Goal: Information Seeking & Learning: Learn about a topic

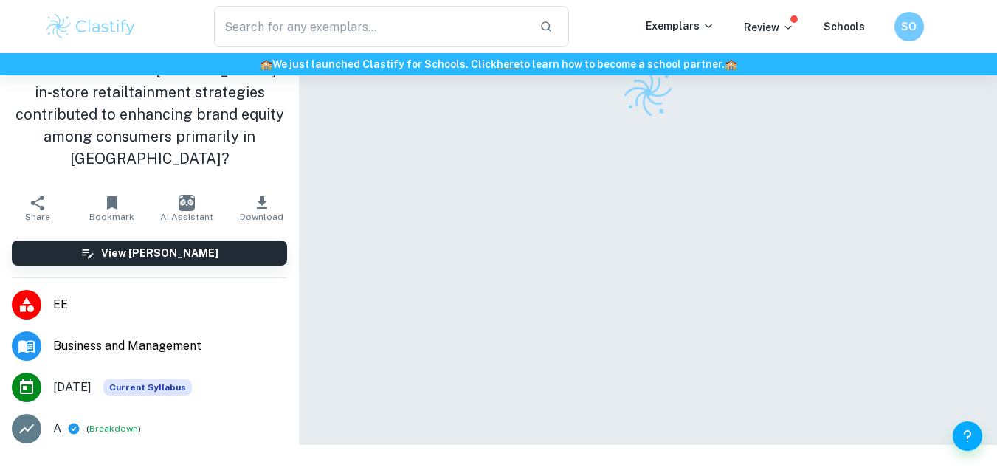
scroll to position [75, 0]
checkbox input "true"
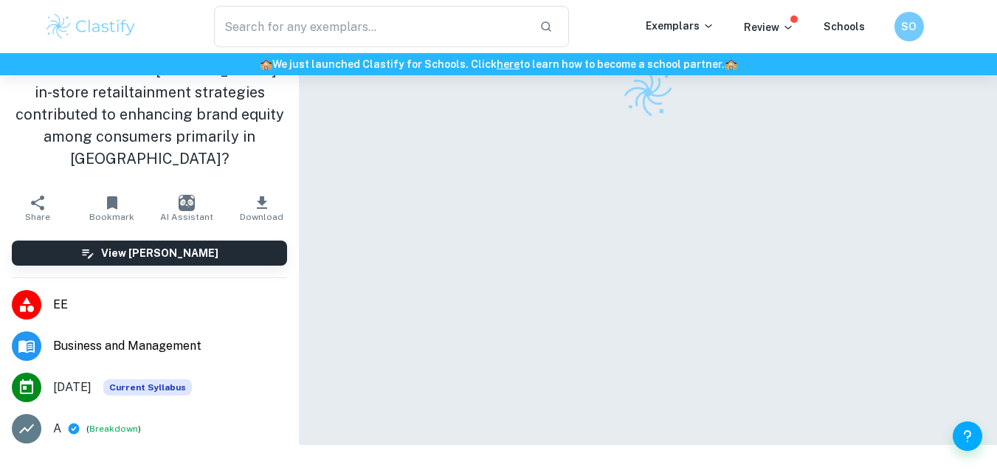
checkbox input "true"
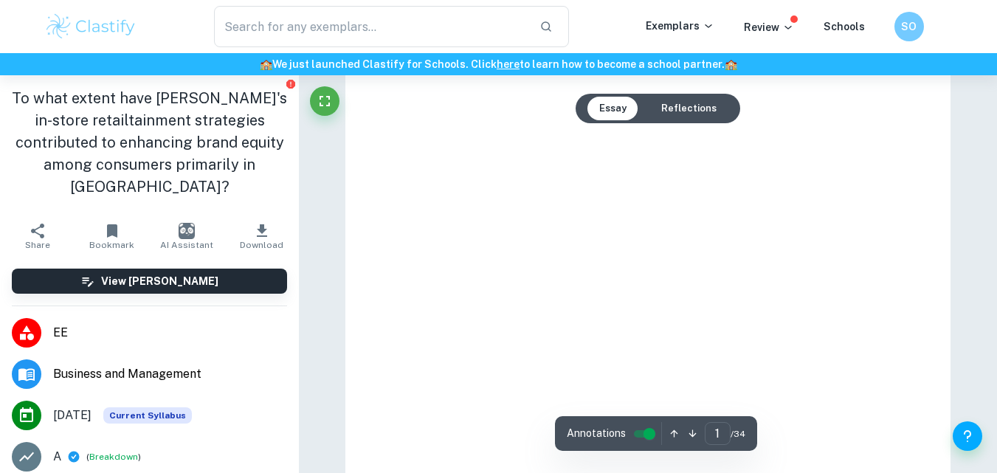
click at [684, 103] on button "Reflections" at bounding box center [688, 109] width 79 height 24
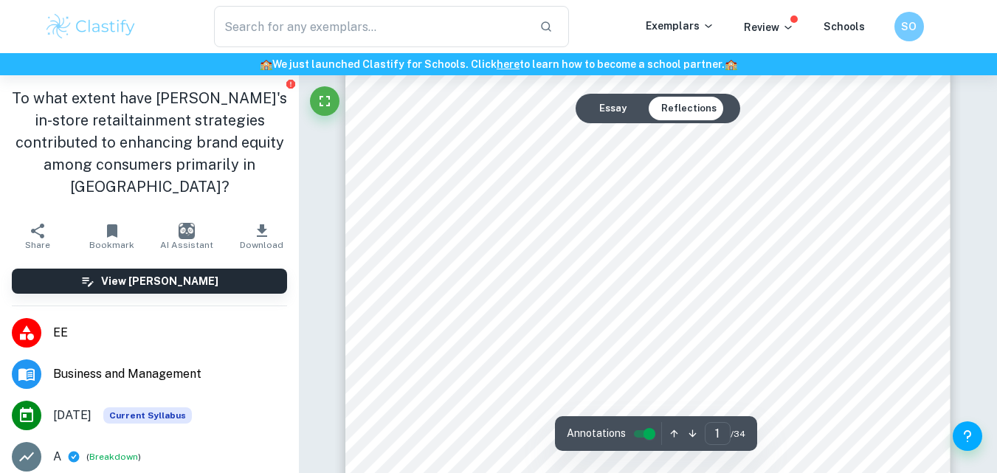
scroll to position [28409, 0]
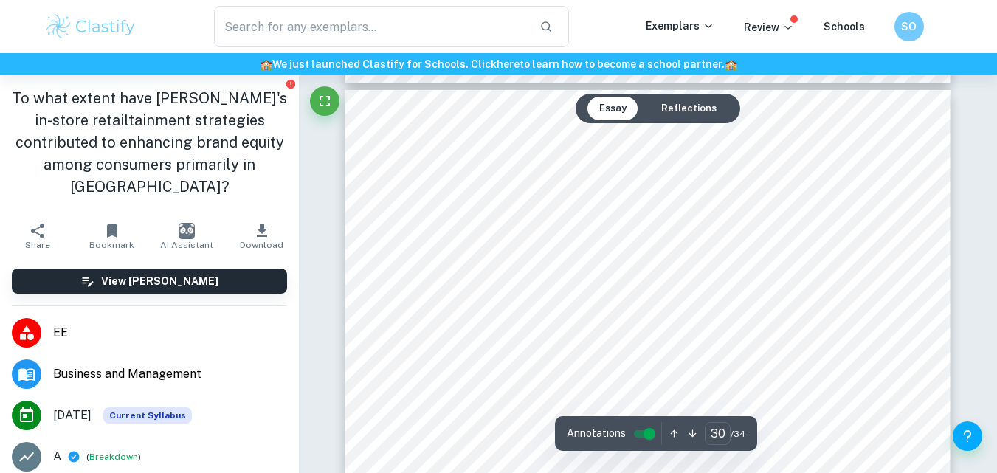
click at [674, 105] on button "Reflections" at bounding box center [688, 109] width 79 height 24
click at [679, 108] on button "Reflections" at bounding box center [688, 109] width 79 height 24
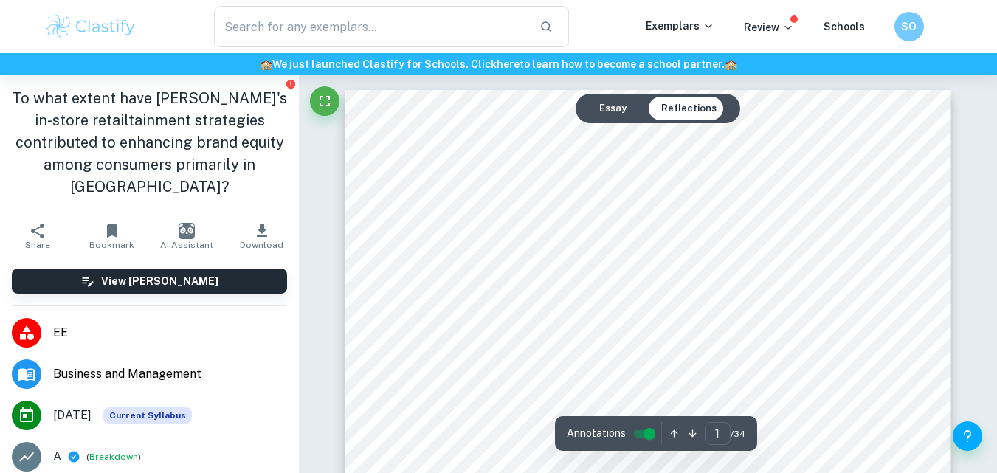
click at [593, 107] on button "Essay" at bounding box center [612, 109] width 51 height 24
click at [692, 111] on button "Reflections" at bounding box center [688, 109] width 79 height 24
click at [598, 110] on button "Essay" at bounding box center [612, 109] width 51 height 24
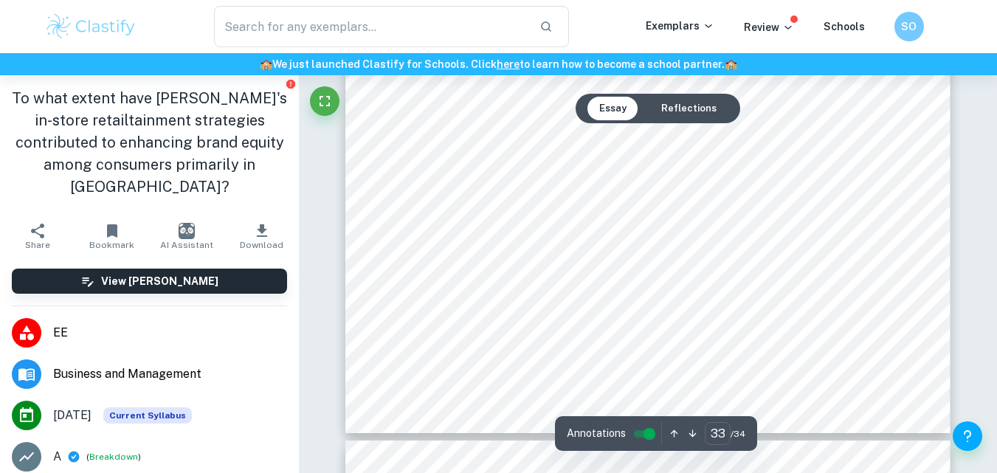
type input "34"
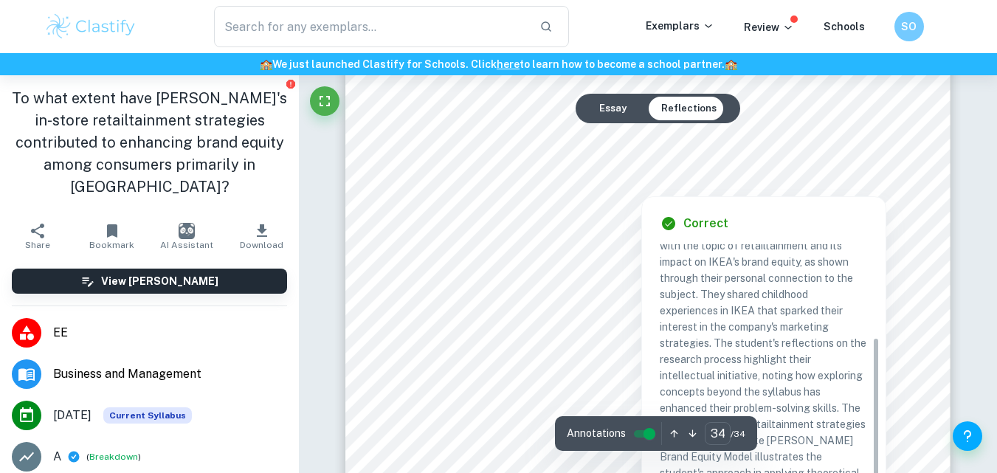
scroll to position [28698, 0]
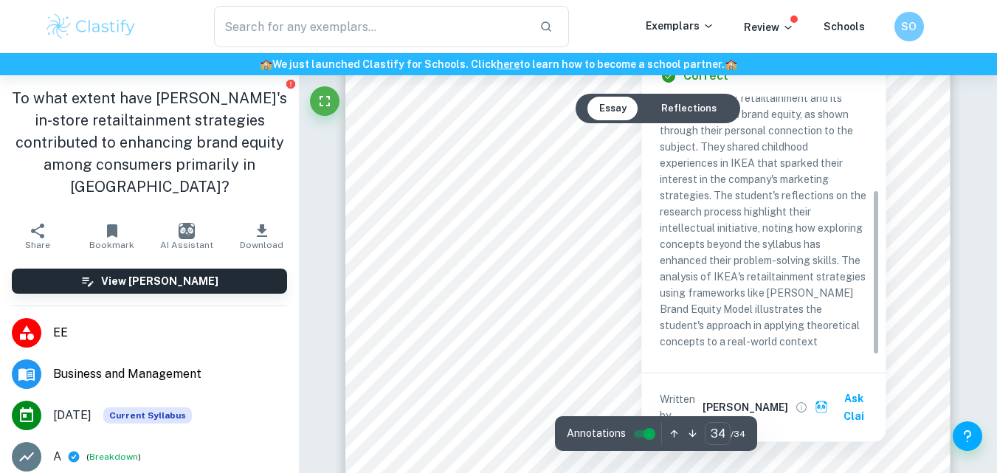
click at [929, 210] on div "Reflection 1 Growing up in [GEOGRAPHIC_DATA], a city-state known for its design…" at bounding box center [647, 327] width 605 height 854
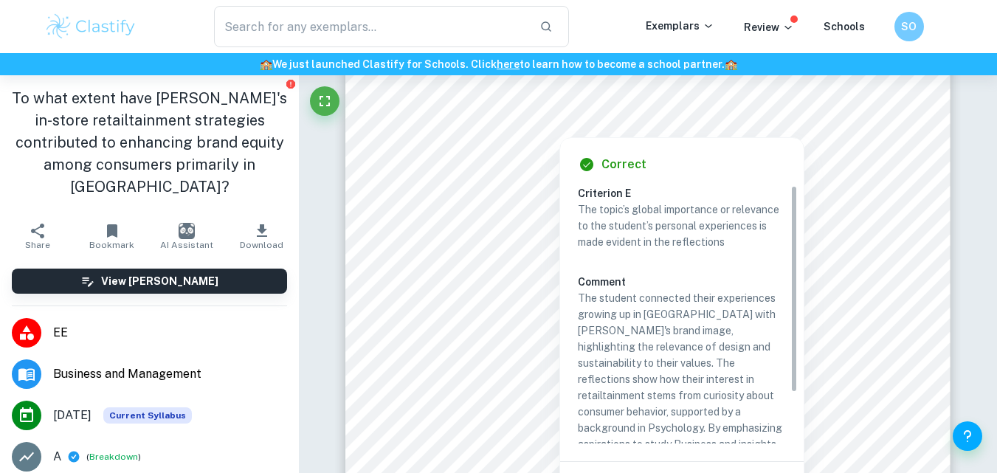
click at [629, 295] on p "The student connected their experiences growing up in [GEOGRAPHIC_DATA] with [P…" at bounding box center [682, 403] width 208 height 227
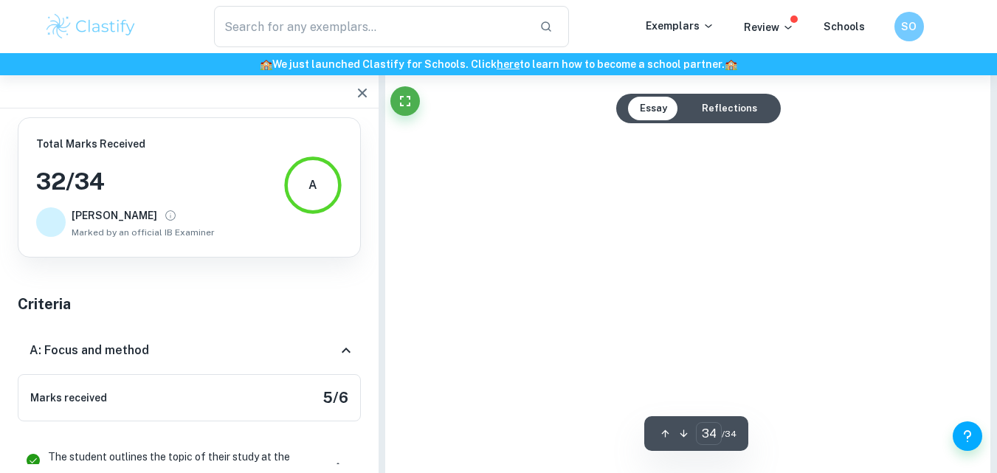
type input "34"
